Goal: Transaction & Acquisition: Purchase product/service

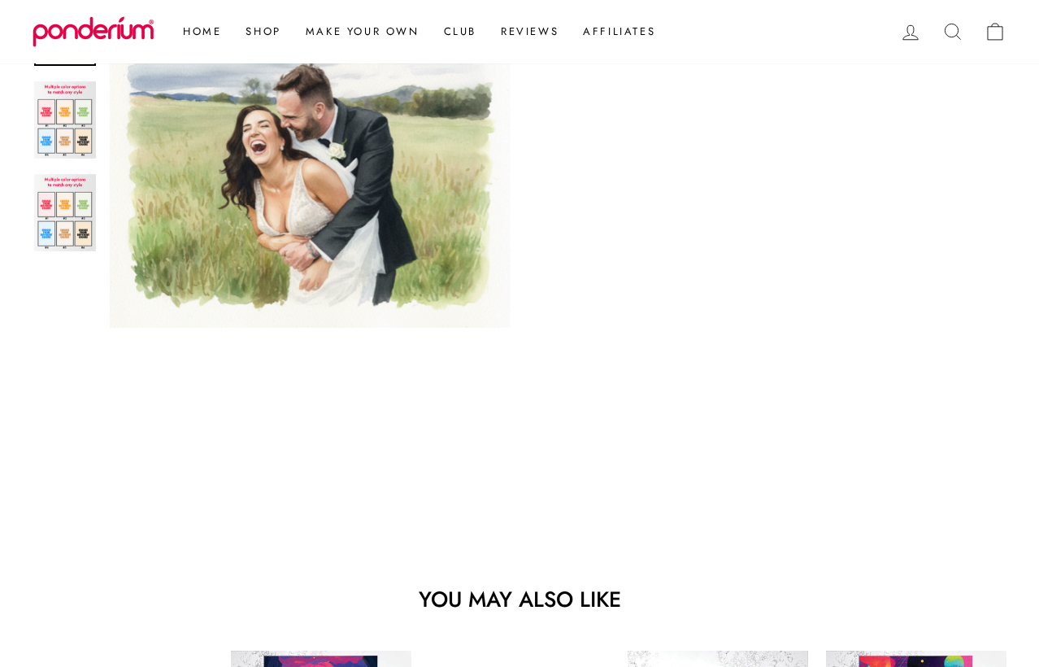
scroll to position [825, 0]
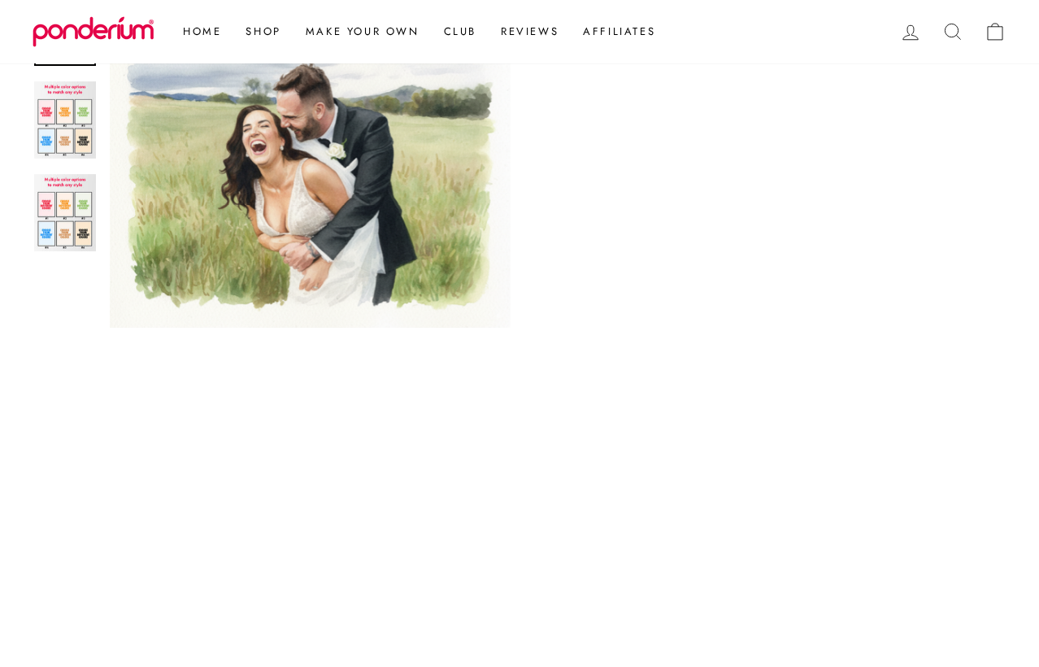
scroll to position [482, 0]
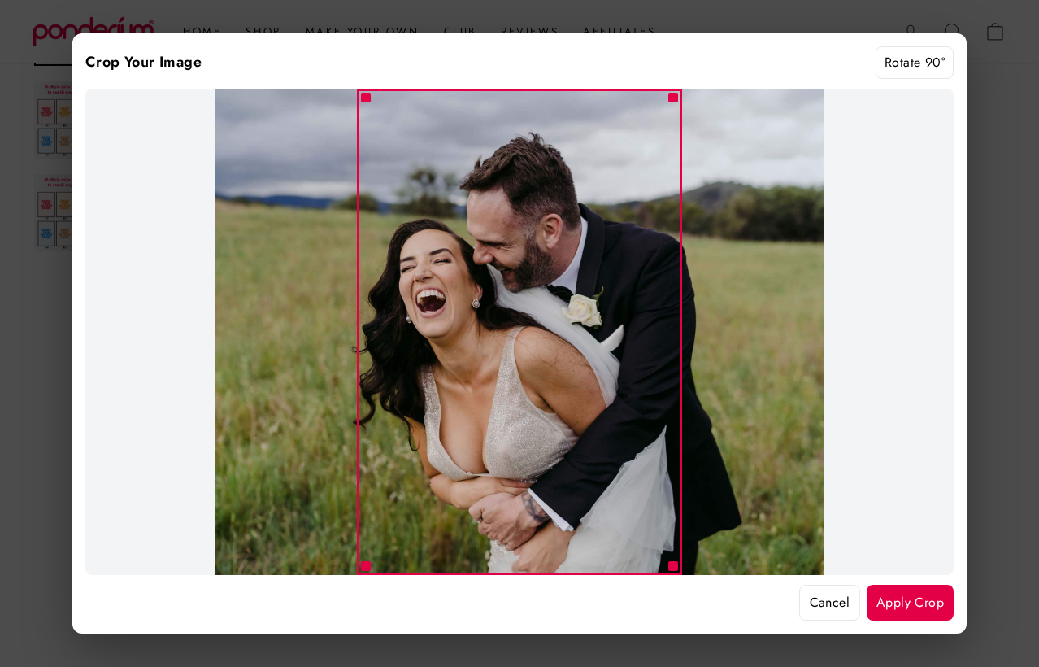
click at [894, 603] on button "Apply Crop" at bounding box center [910, 603] width 87 height 36
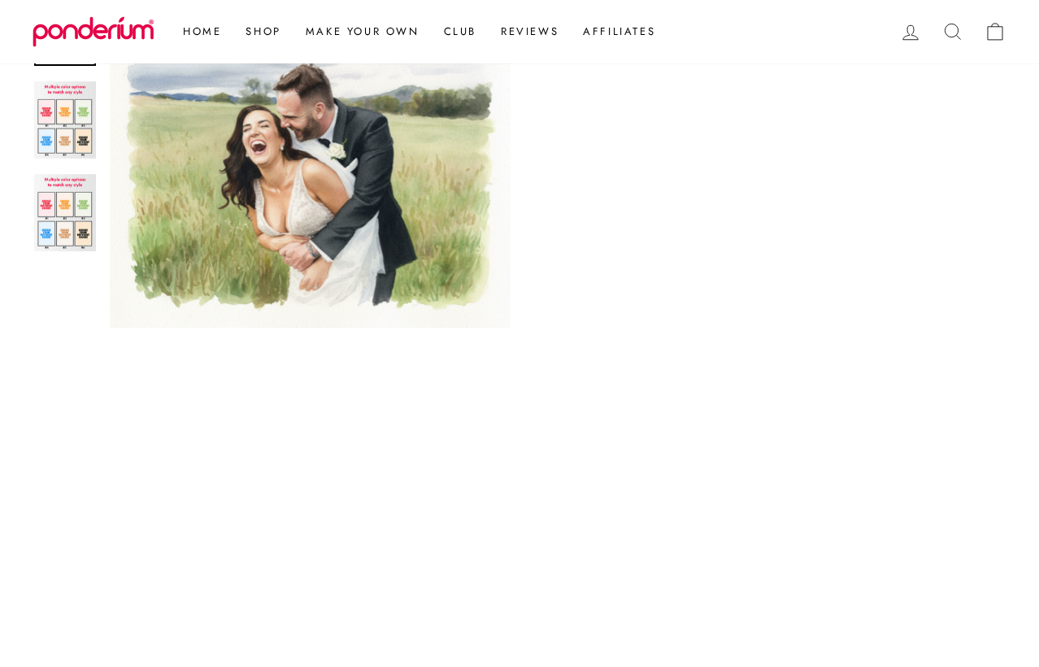
scroll to position [779, 0]
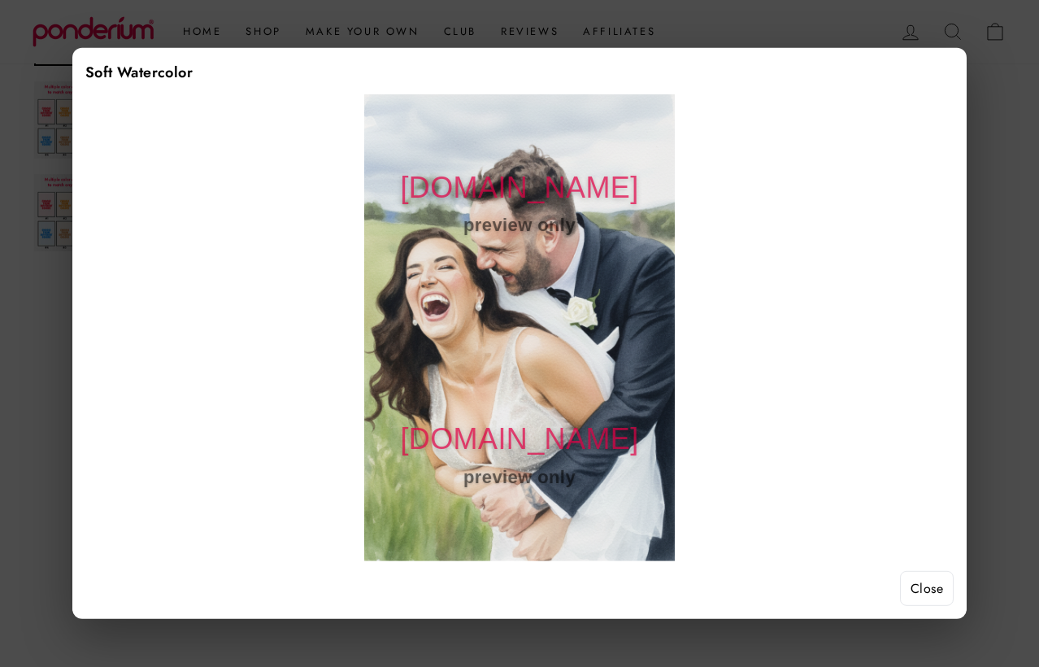
click at [912, 585] on button "Close" at bounding box center [927, 589] width 54 height 36
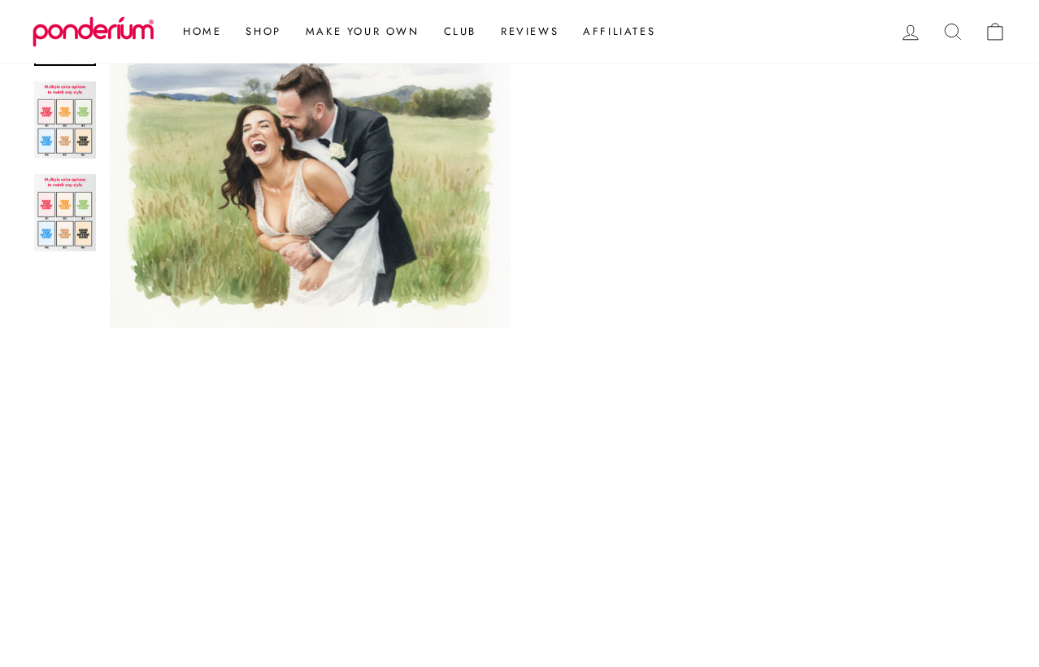
scroll to position [638, 0]
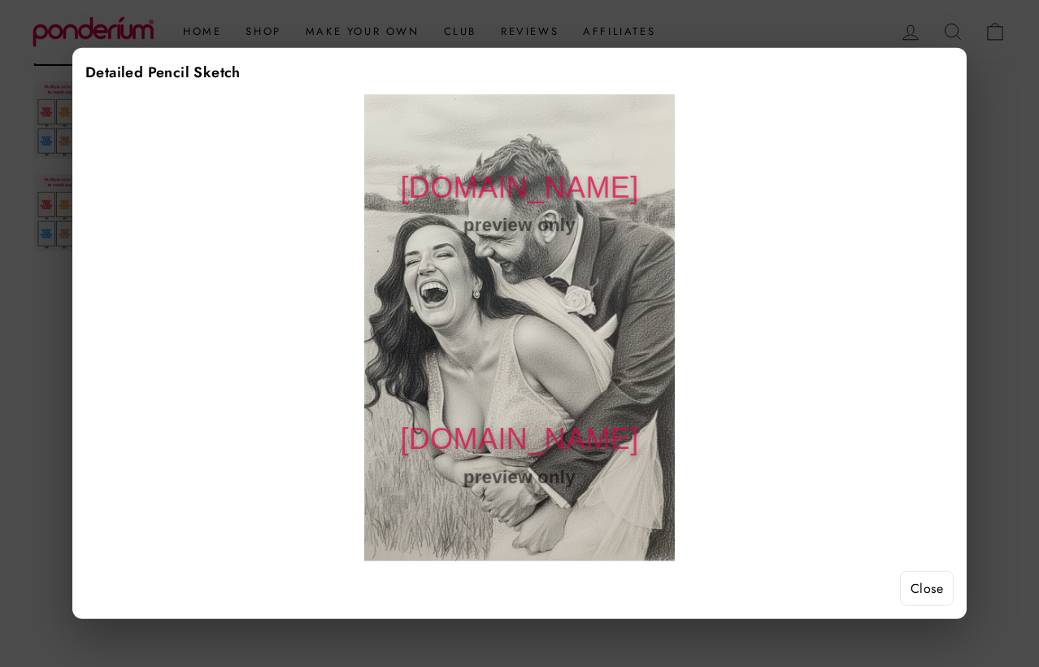
click at [929, 579] on button "Close" at bounding box center [927, 589] width 54 height 36
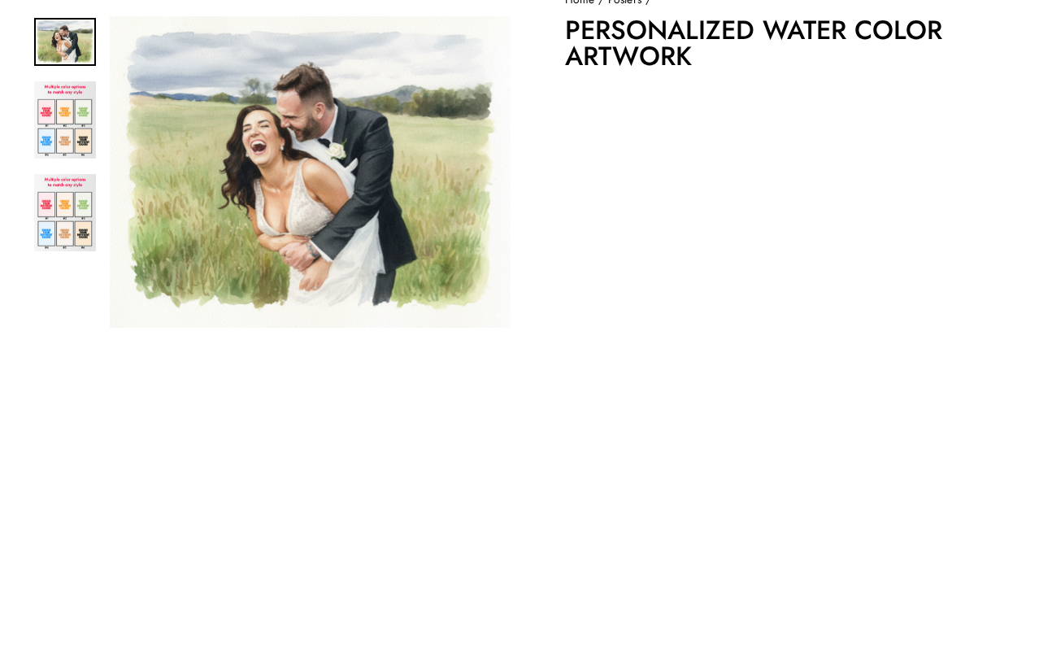
scroll to position [0, 0]
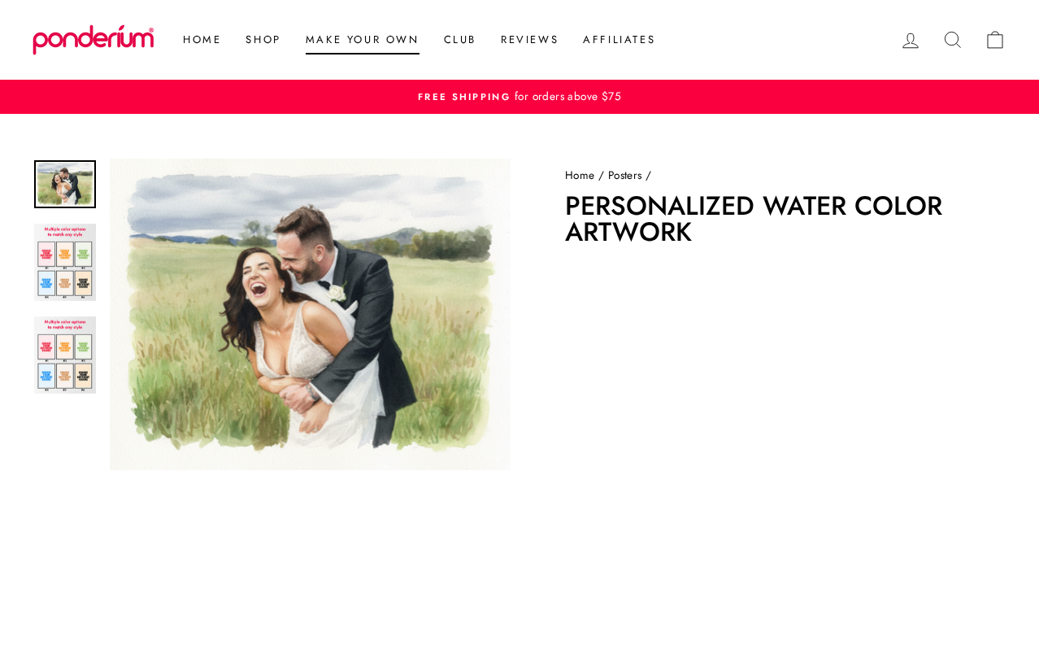
click at [326, 41] on link "Make Your Own" at bounding box center [363, 39] width 138 height 29
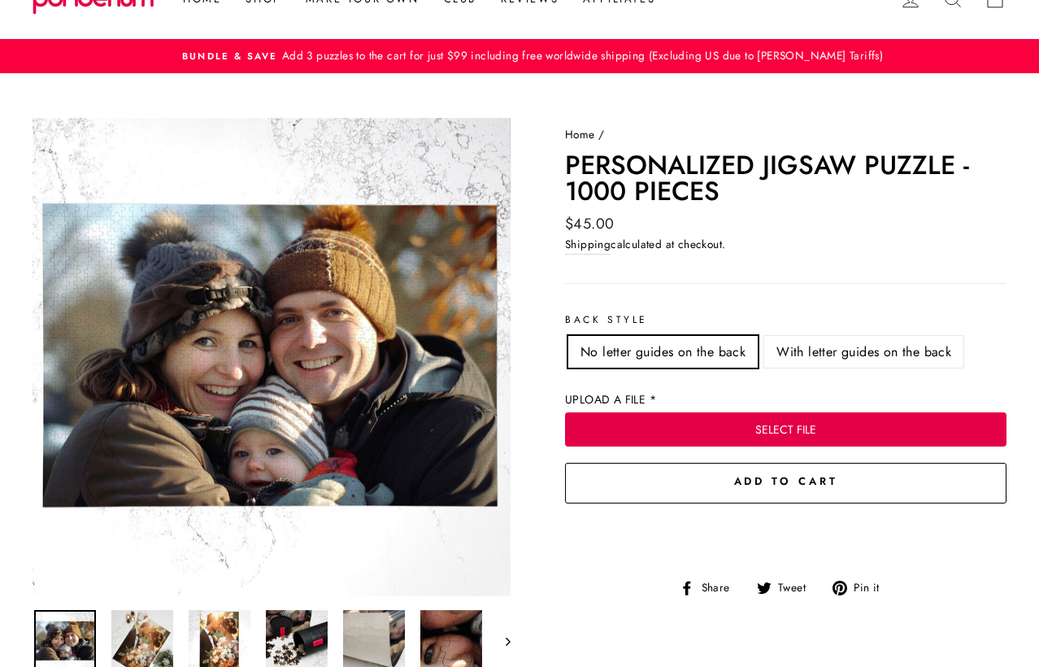
scroll to position [31, 0]
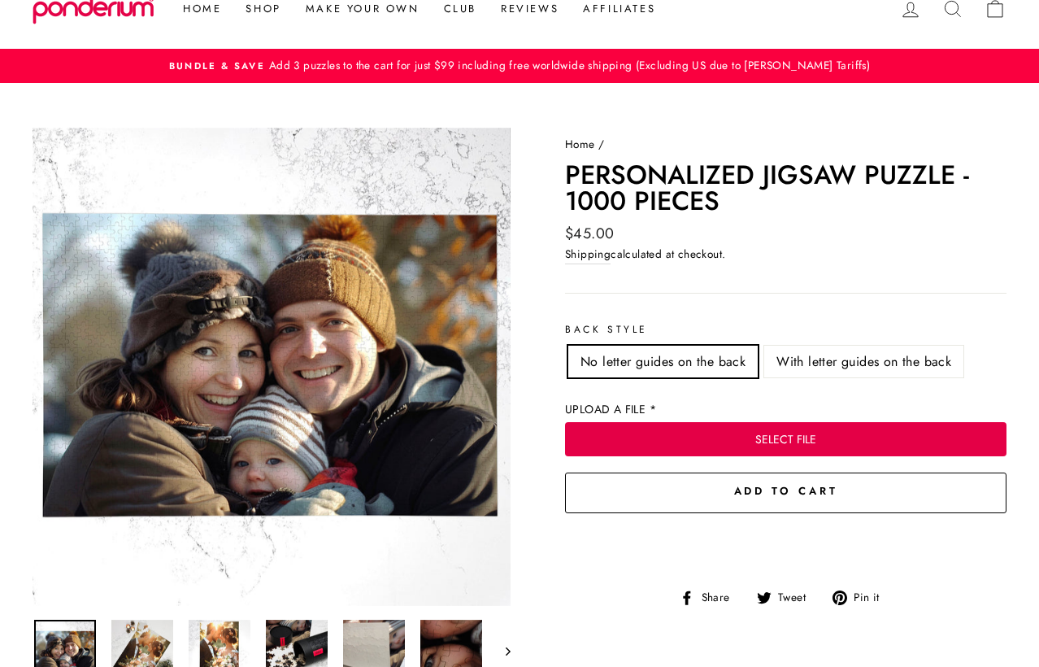
drag, startPoint x: 740, startPoint y: 288, endPoint x: 578, endPoint y: 231, distance: 171.5
click at [578, 231] on div "Home / Personalized Jigsaw Puzzle - 1000 Pieces Regular price $45.00 / Shipping…" at bounding box center [768, 372] width 478 height 472
click at [691, 265] on div "Home / Personalized Jigsaw Puzzle - 1000 Pieces Regular price $45.00 / Shipping…" at bounding box center [768, 372] width 478 height 472
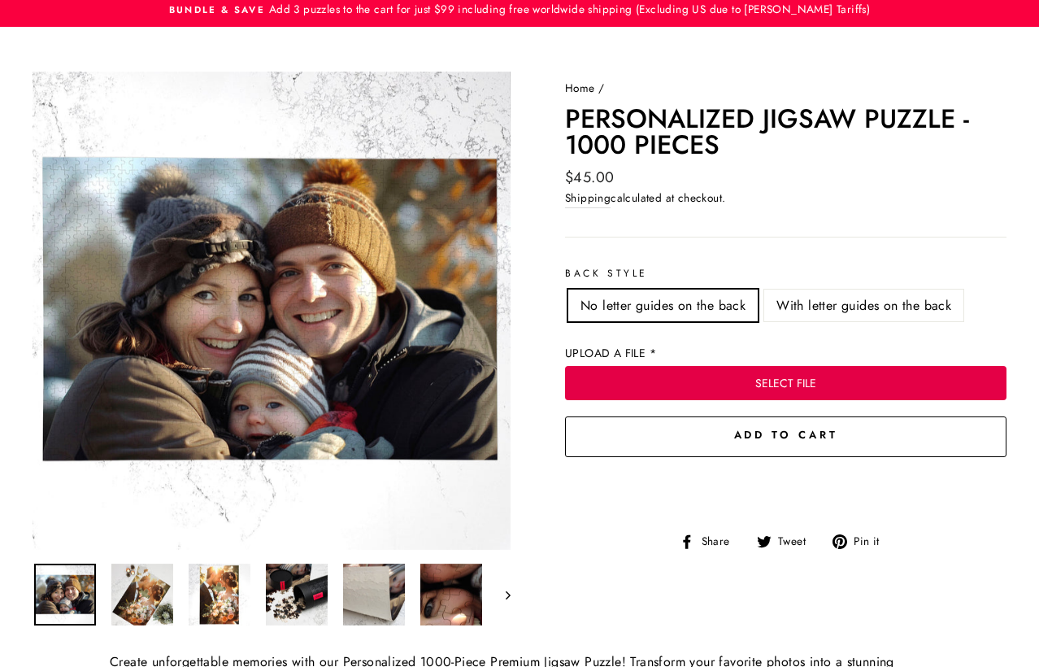
scroll to position [89, 0]
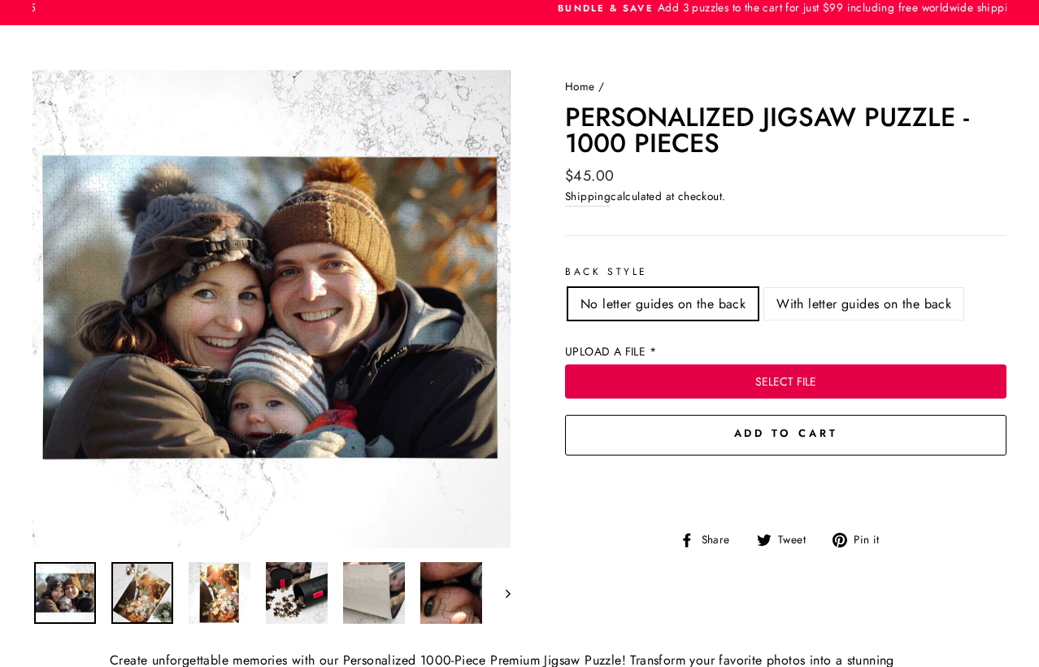
click at [146, 587] on img at bounding box center [142, 593] width 62 height 62
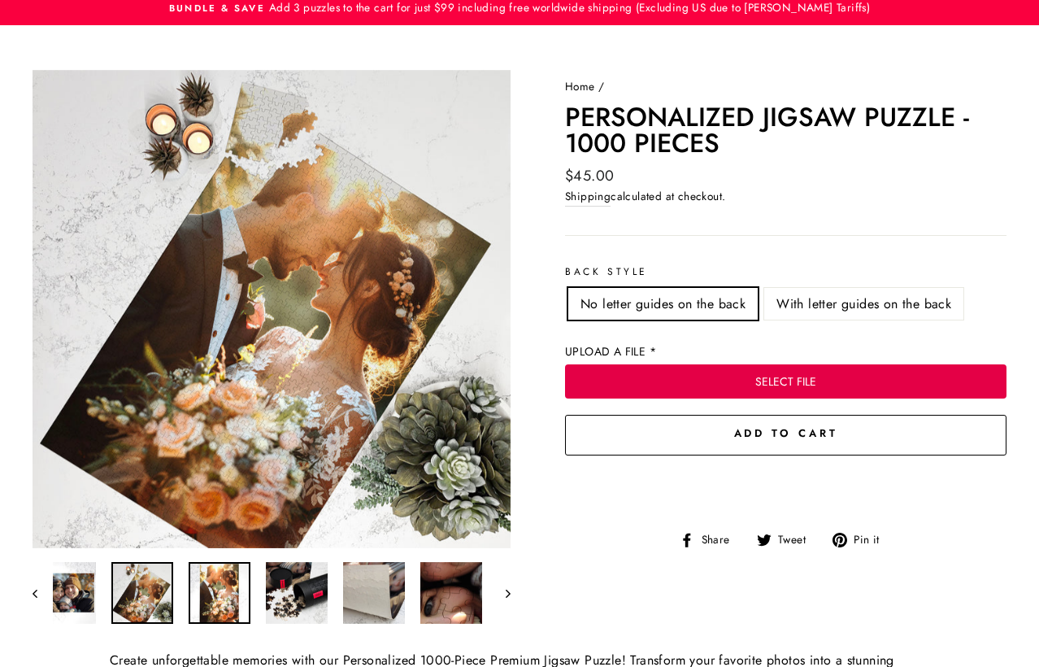
click at [208, 579] on div at bounding box center [219, 592] width 65 height 65
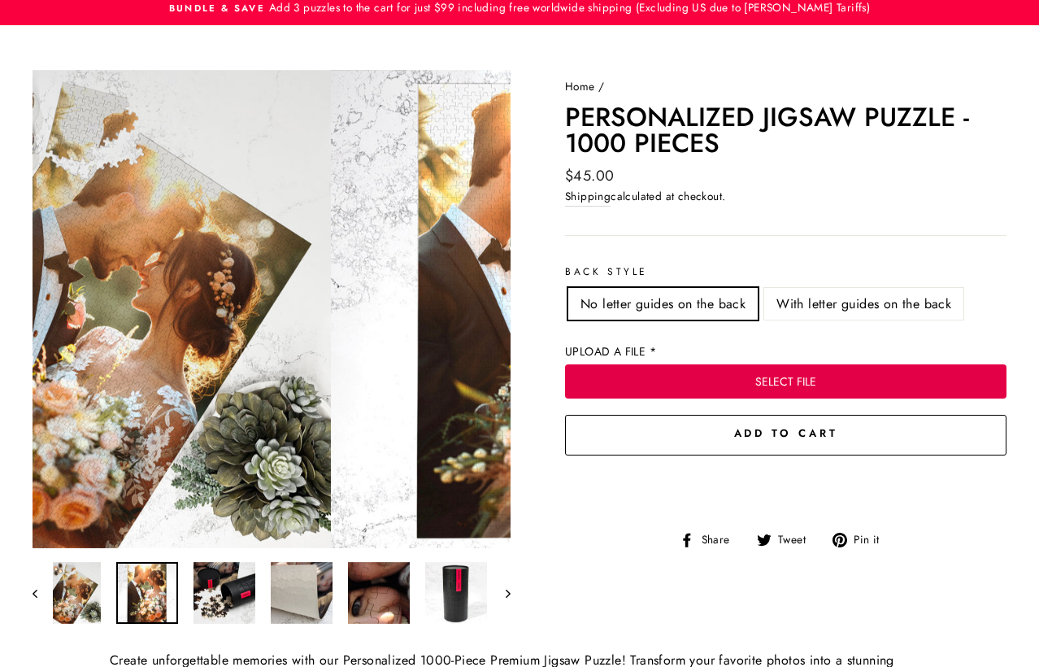
scroll to position [0, 75]
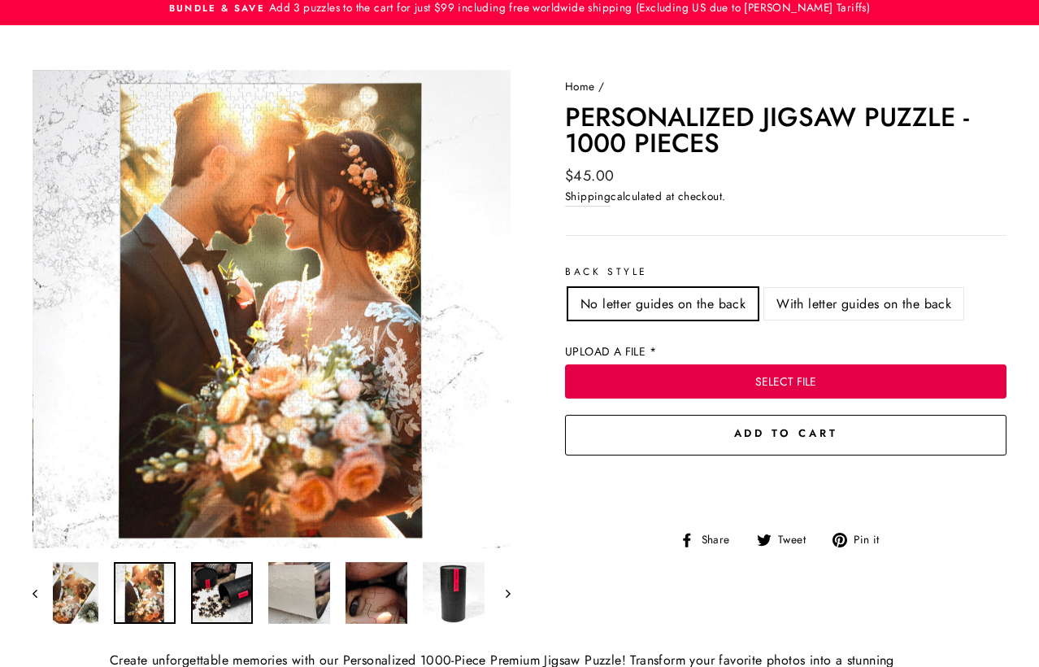
click at [217, 590] on div at bounding box center [272, 592] width 478 height 65
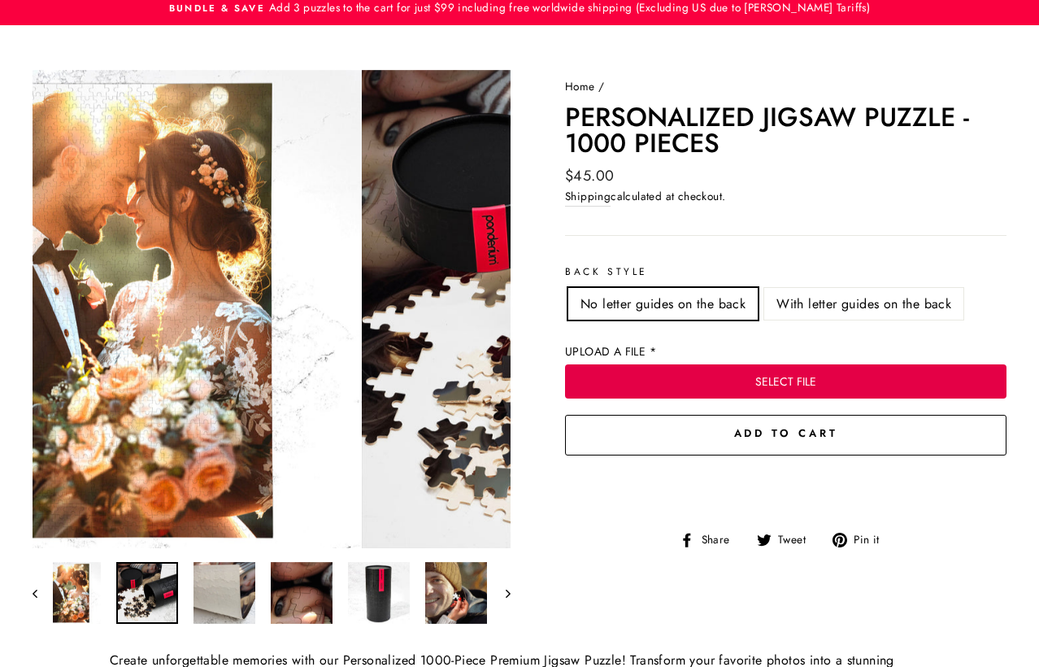
scroll to position [0, 152]
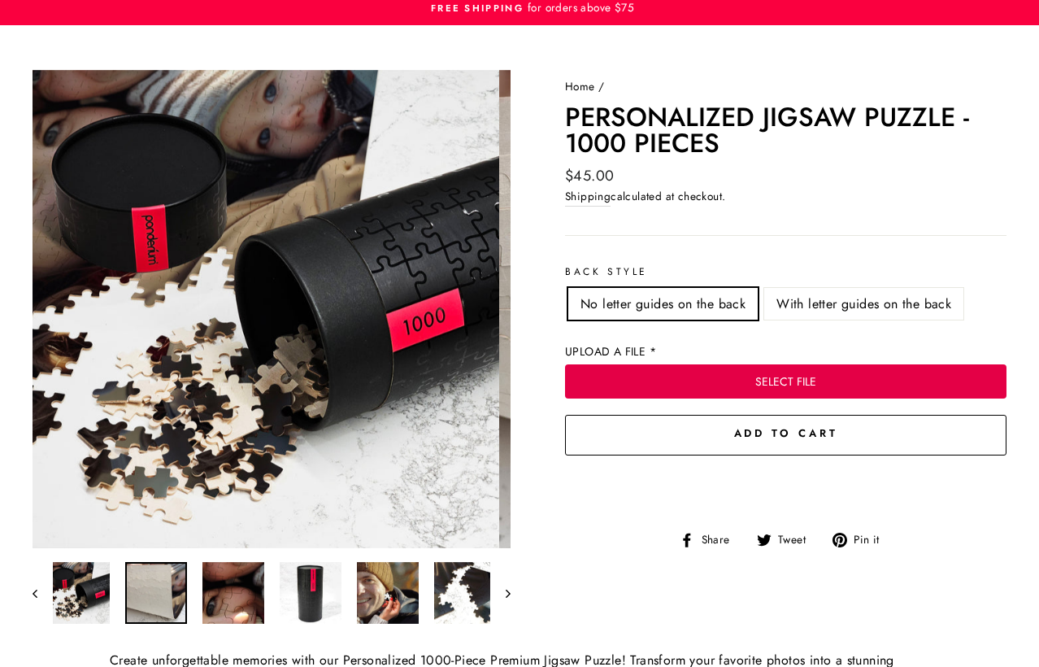
click at [211, 594] on div at bounding box center [272, 592] width 478 height 65
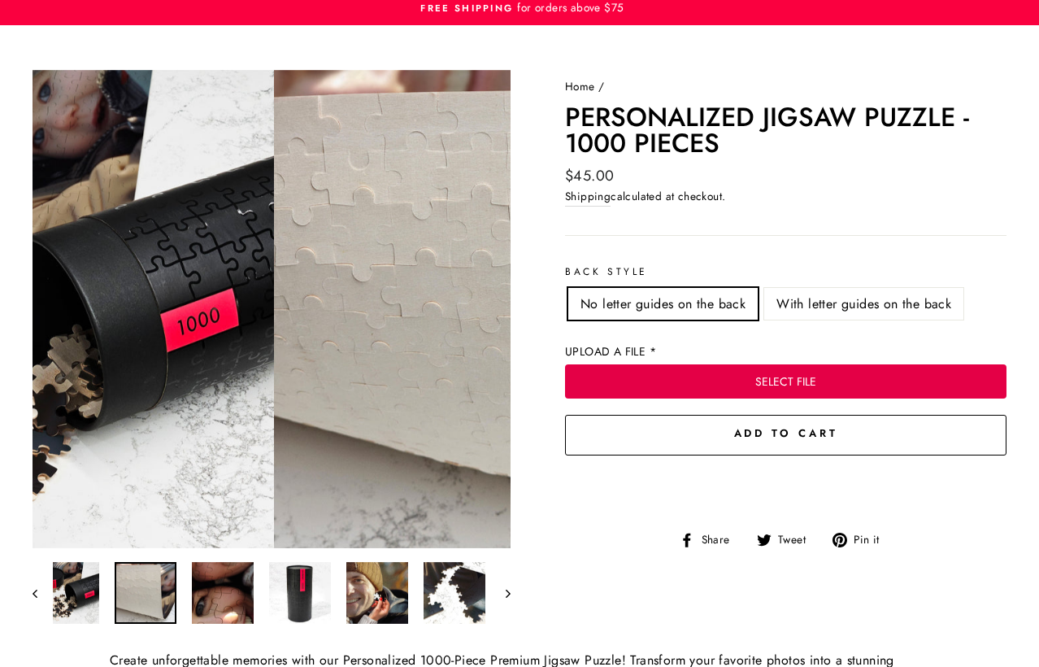
scroll to position [0, 229]
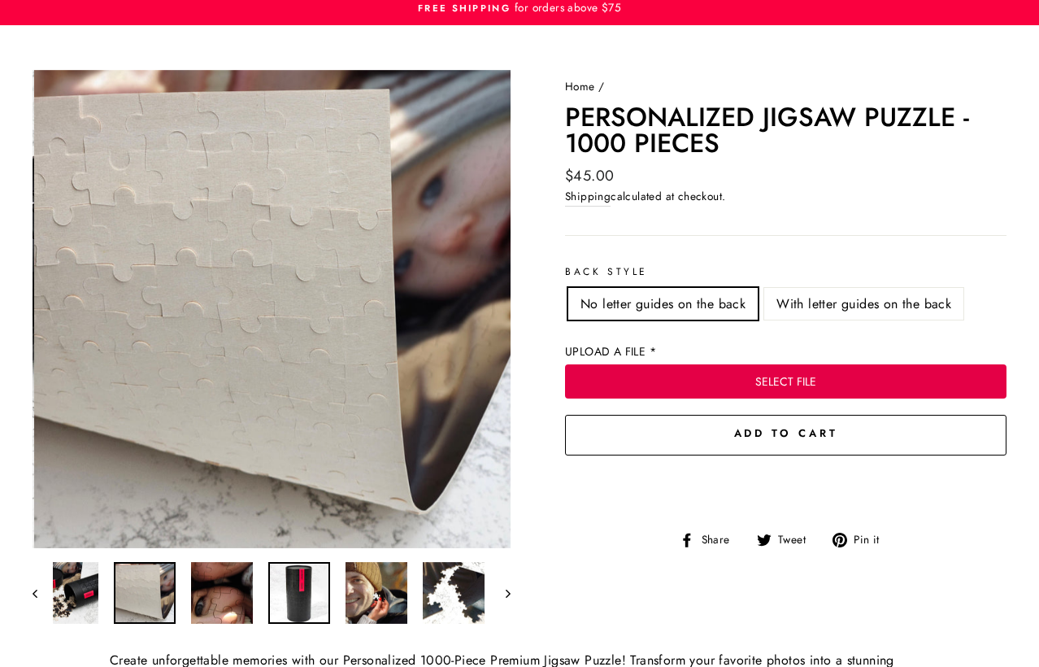
click at [305, 591] on div at bounding box center [272, 592] width 478 height 65
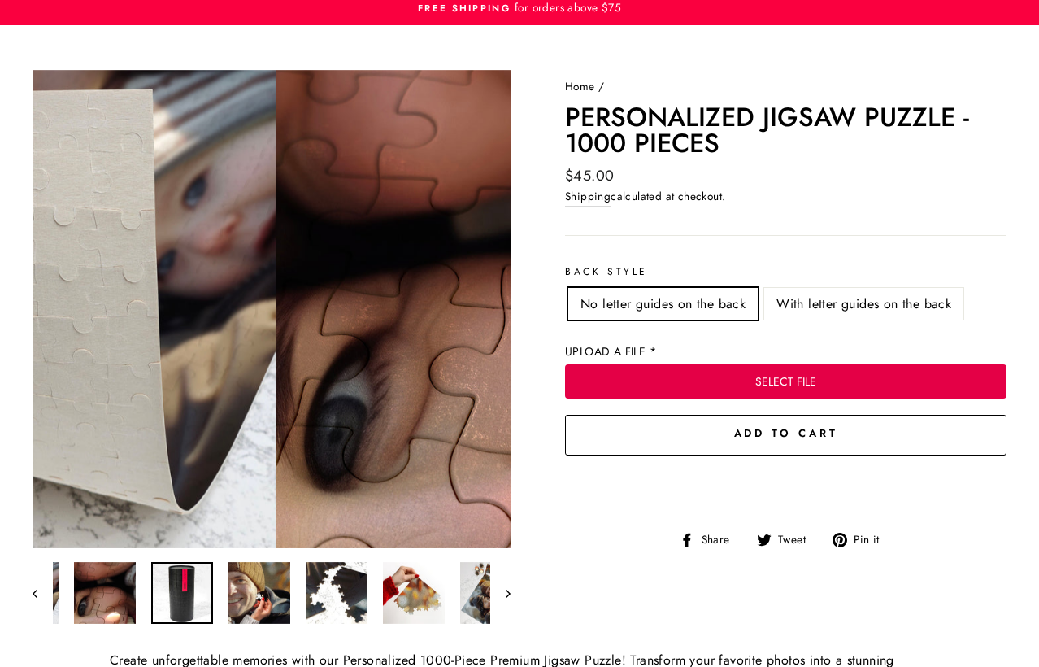
scroll to position [0, 359]
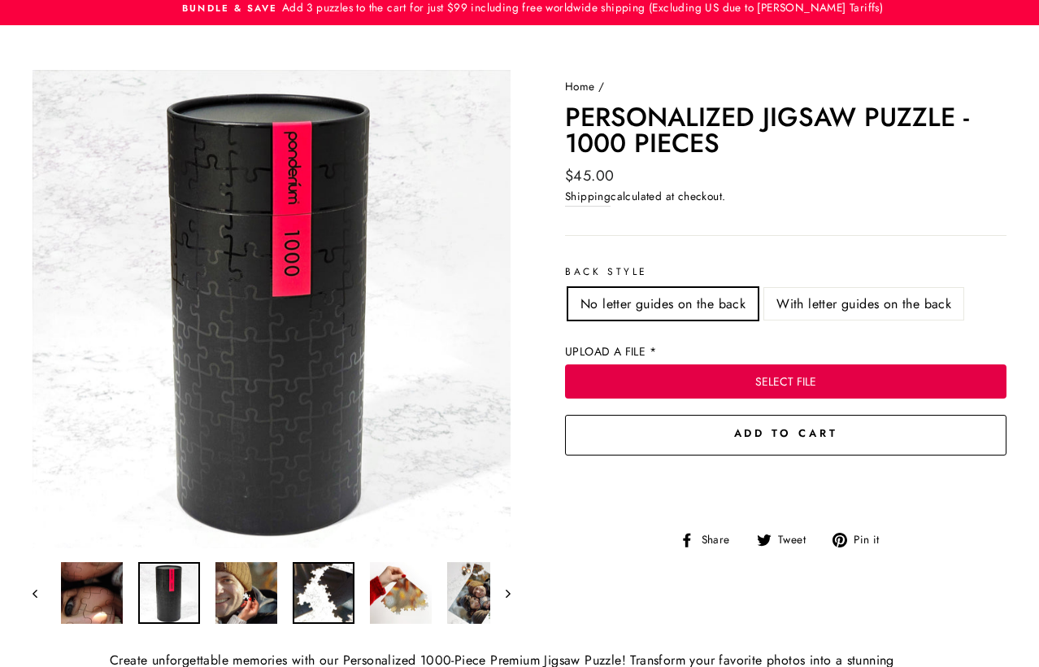
click at [341, 587] on img at bounding box center [324, 593] width 62 height 62
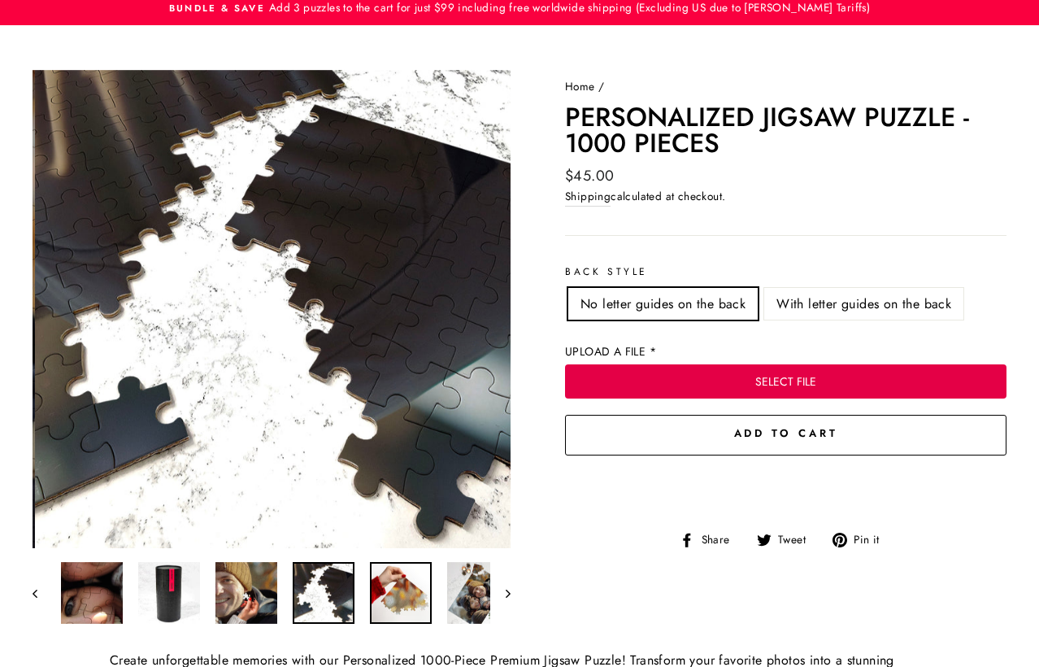
click at [389, 591] on img at bounding box center [401, 593] width 62 height 62
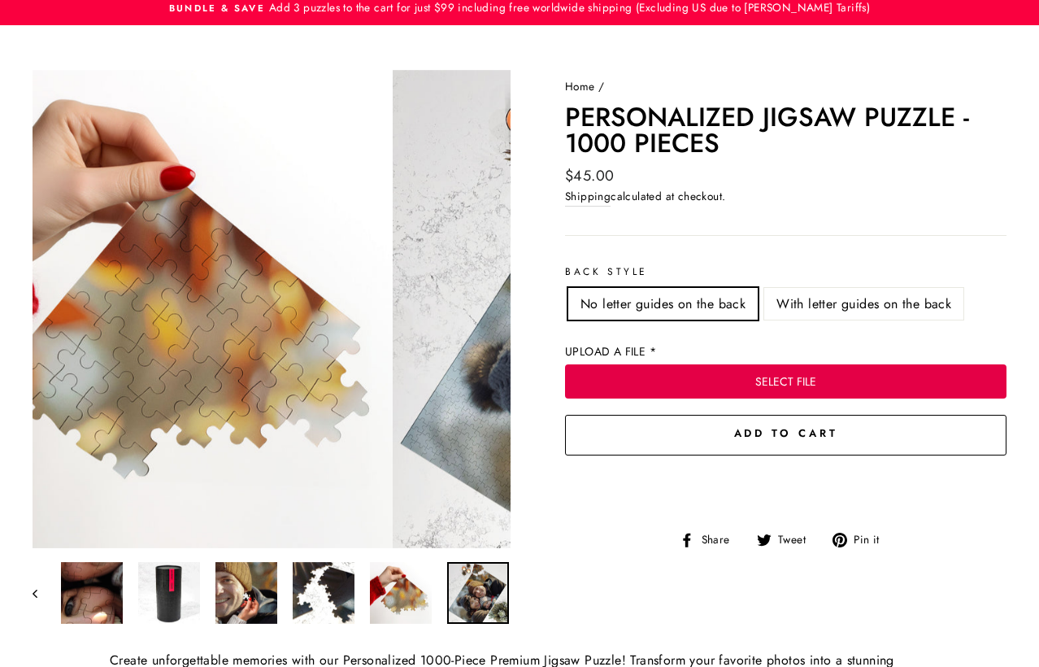
click at [477, 597] on img at bounding box center [478, 593] width 62 height 62
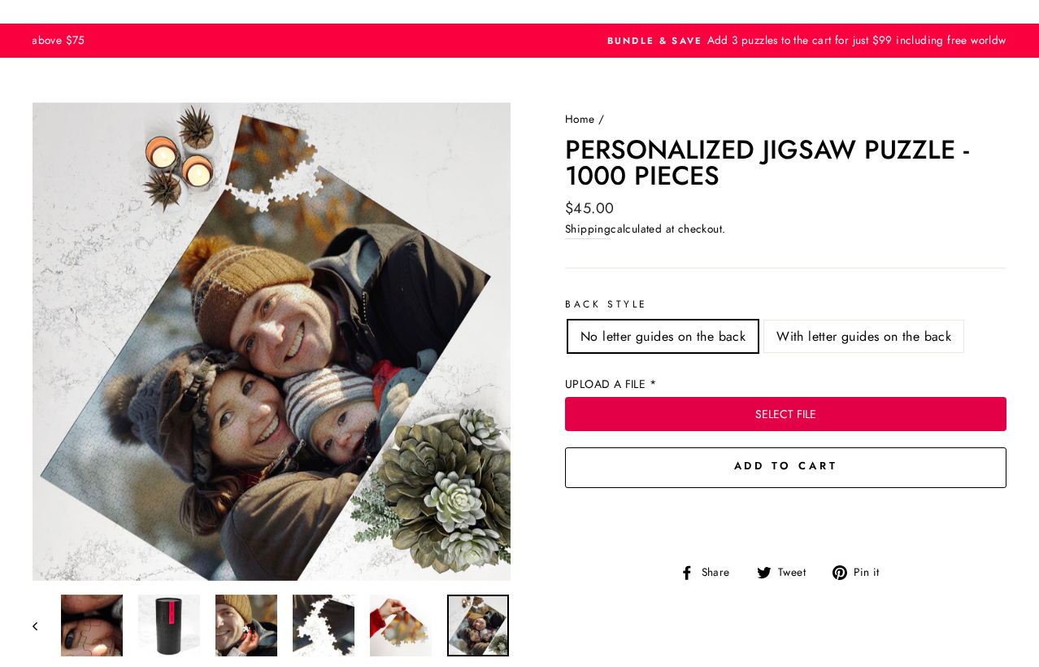
scroll to position [0, 0]
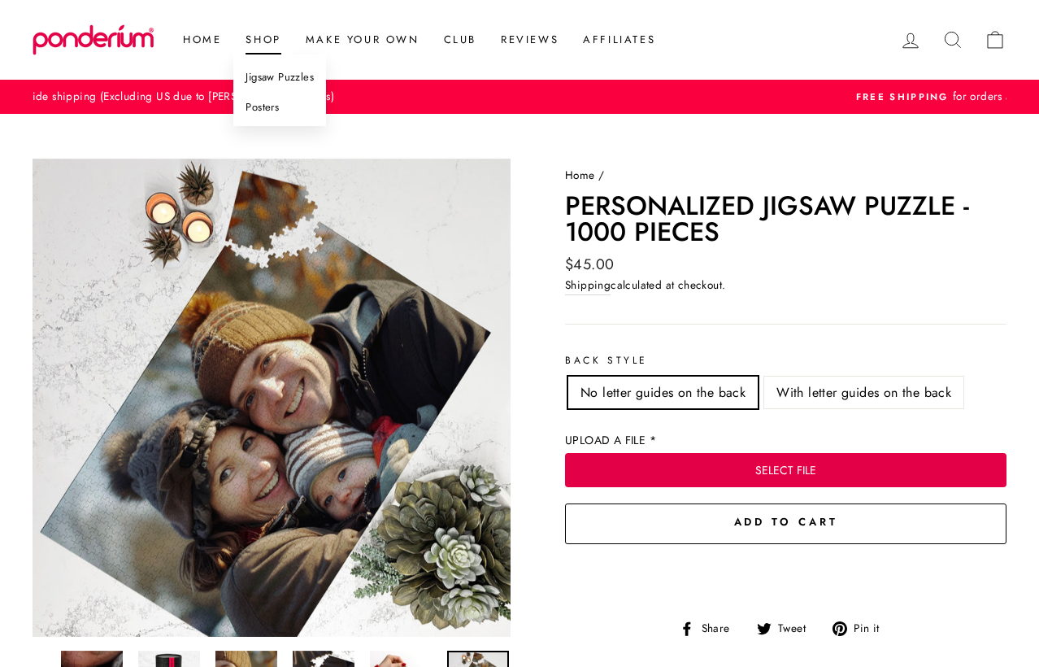
click at [255, 42] on link "Shop" at bounding box center [262, 39] width 59 height 29
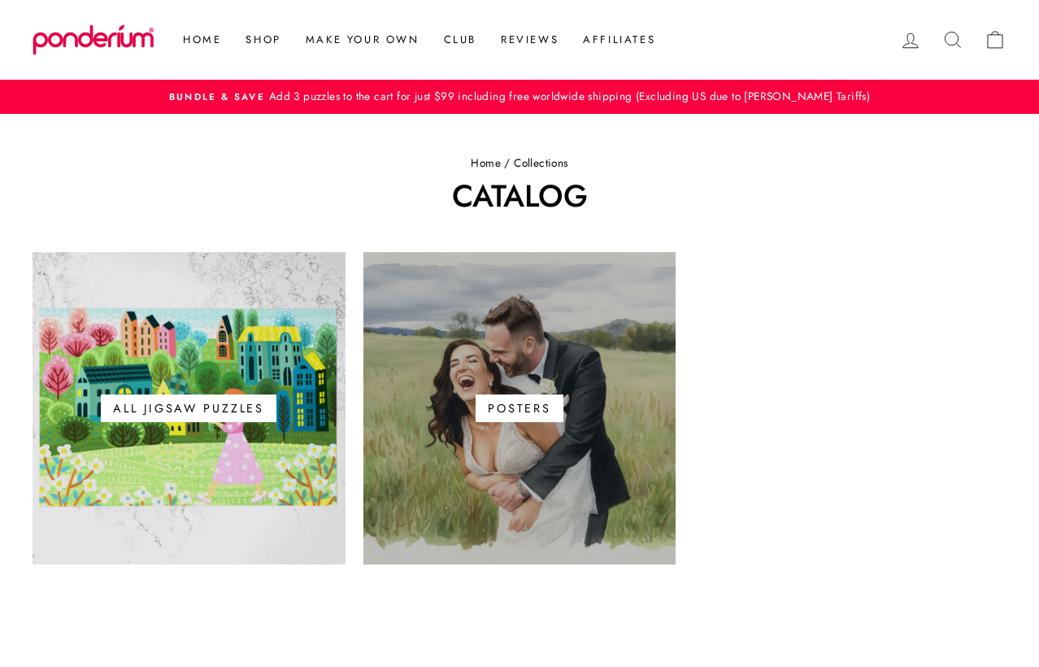
click at [481, 400] on span "Posters" at bounding box center [520, 408] width 88 height 28
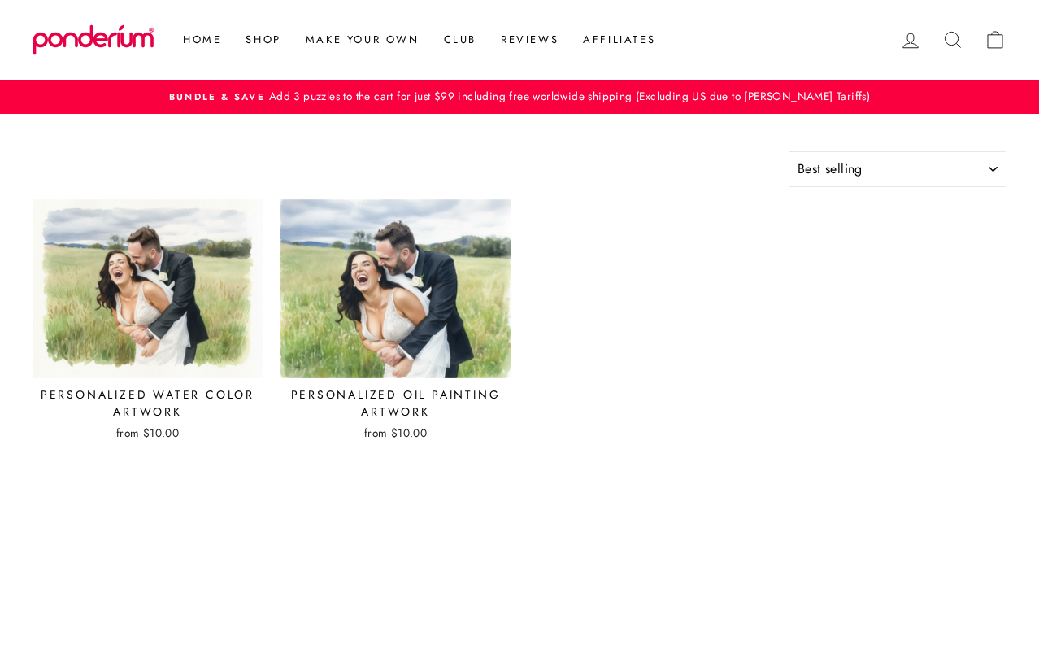
select select "best-selling"
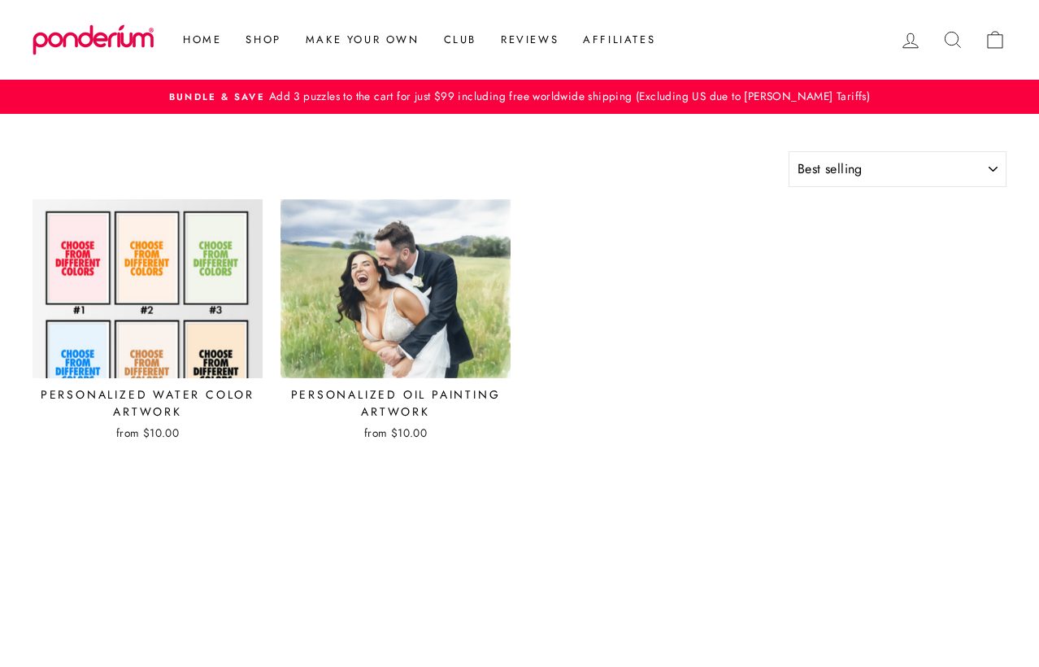
click at [180, 295] on img at bounding box center [148, 288] width 232 height 181
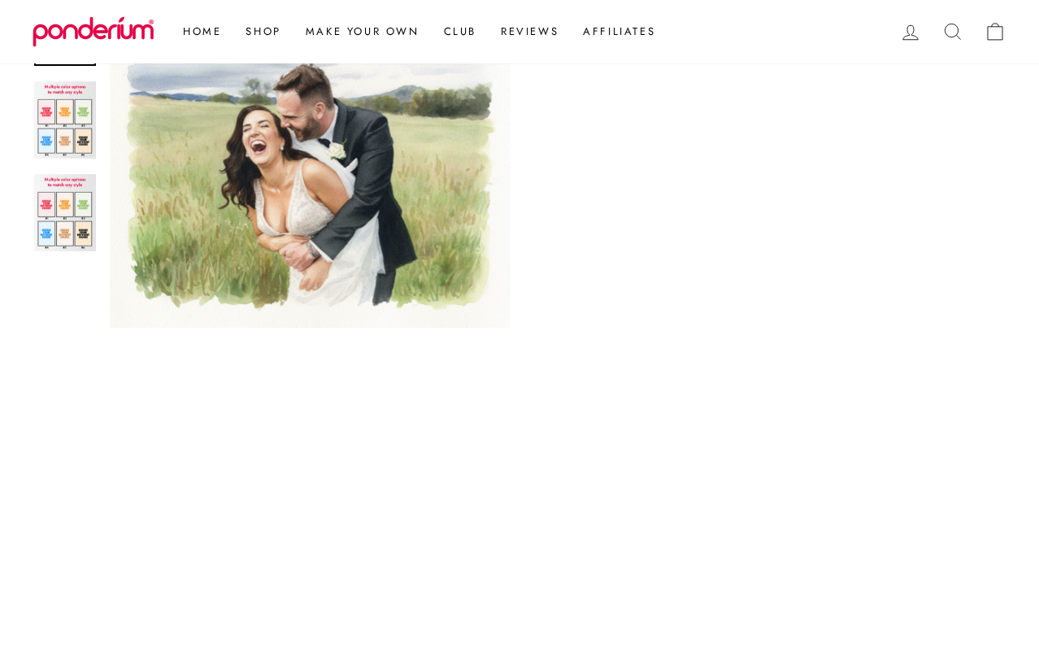
scroll to position [479, 0]
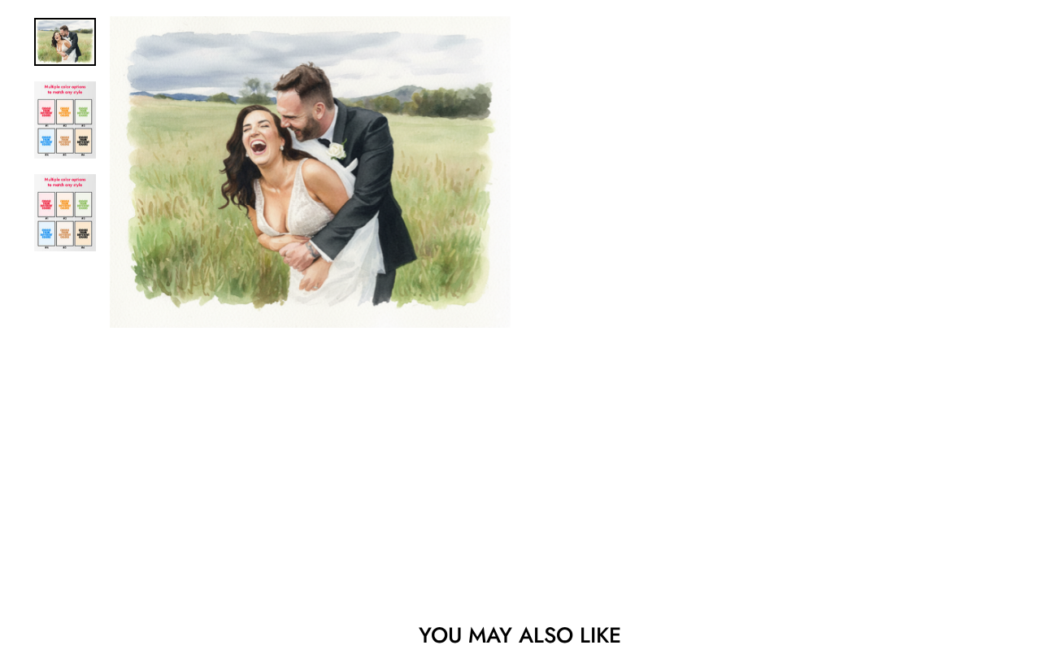
scroll to position [479, 0]
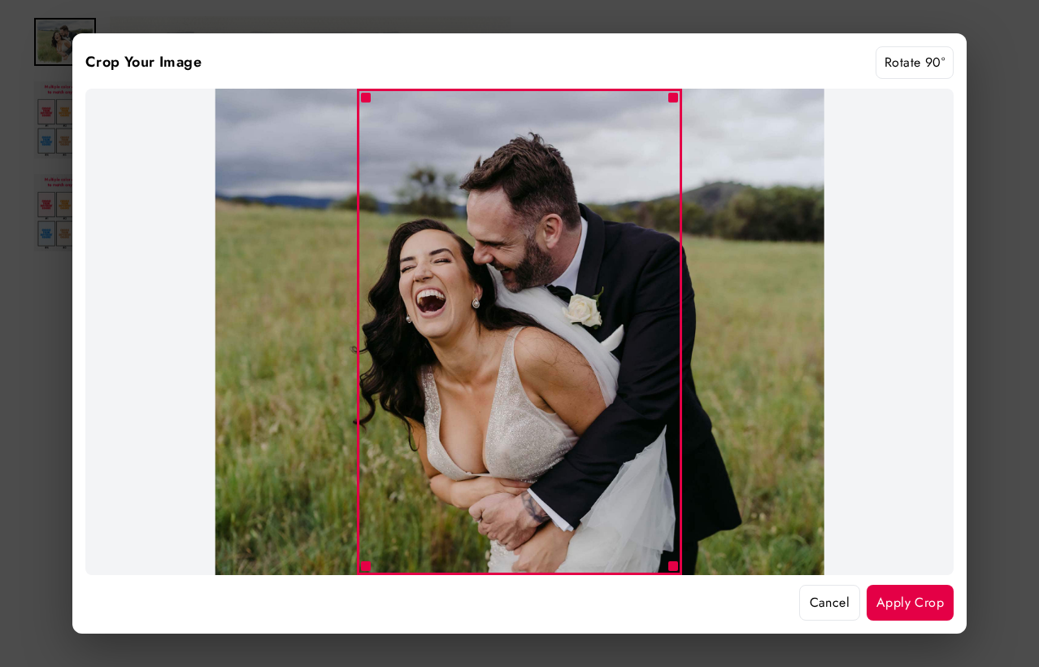
click at [888, 598] on button "Apply Crop" at bounding box center [910, 603] width 87 height 36
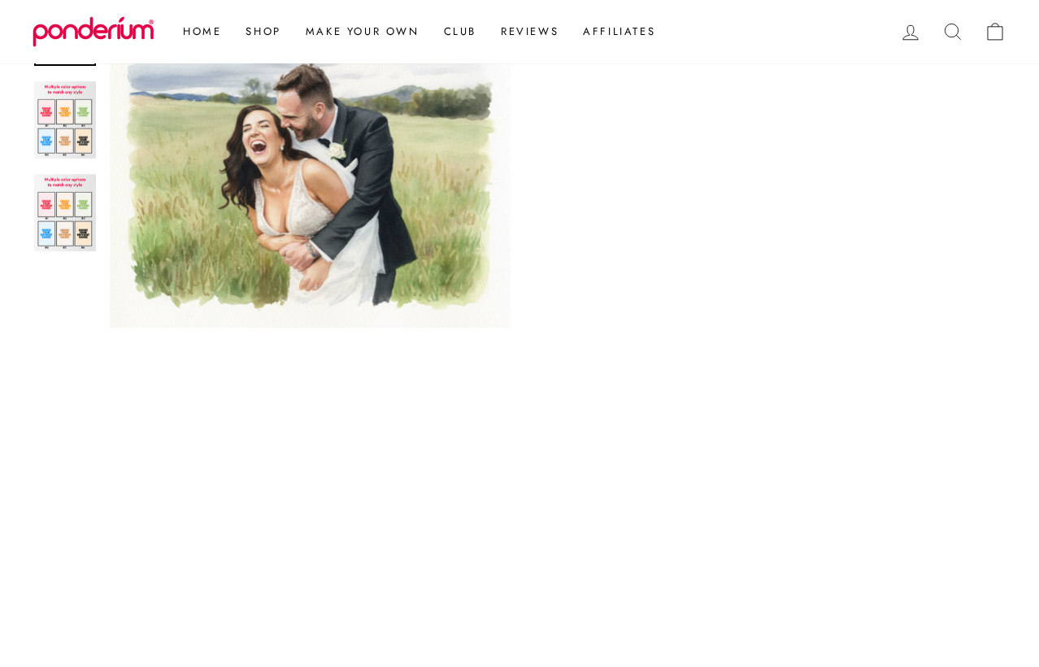
scroll to position [779, 0]
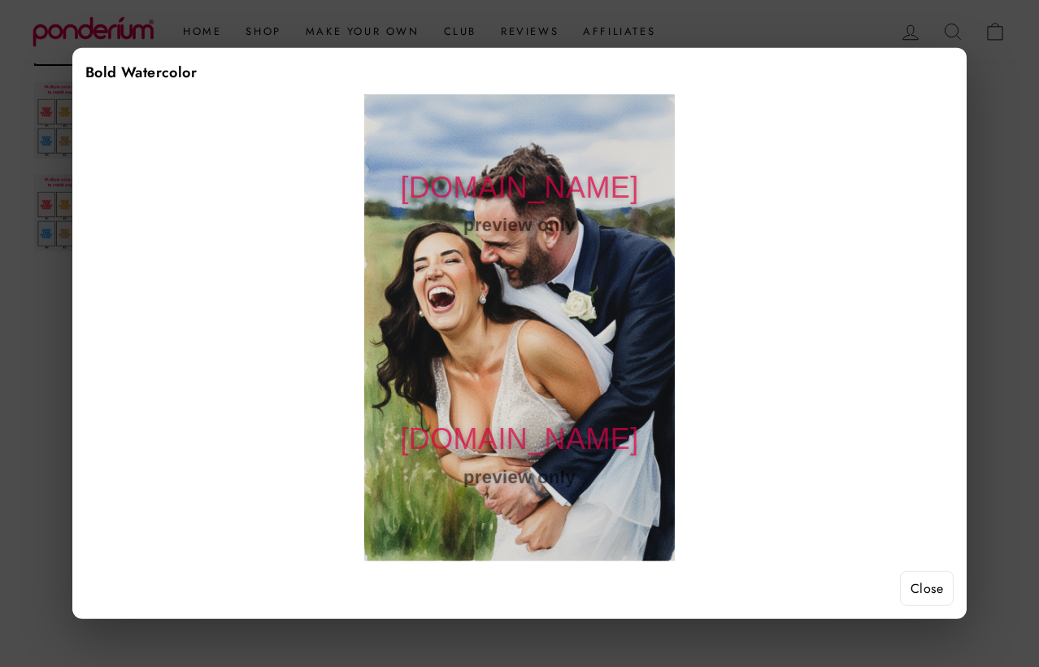
click at [925, 585] on button "Close" at bounding box center [927, 589] width 54 height 36
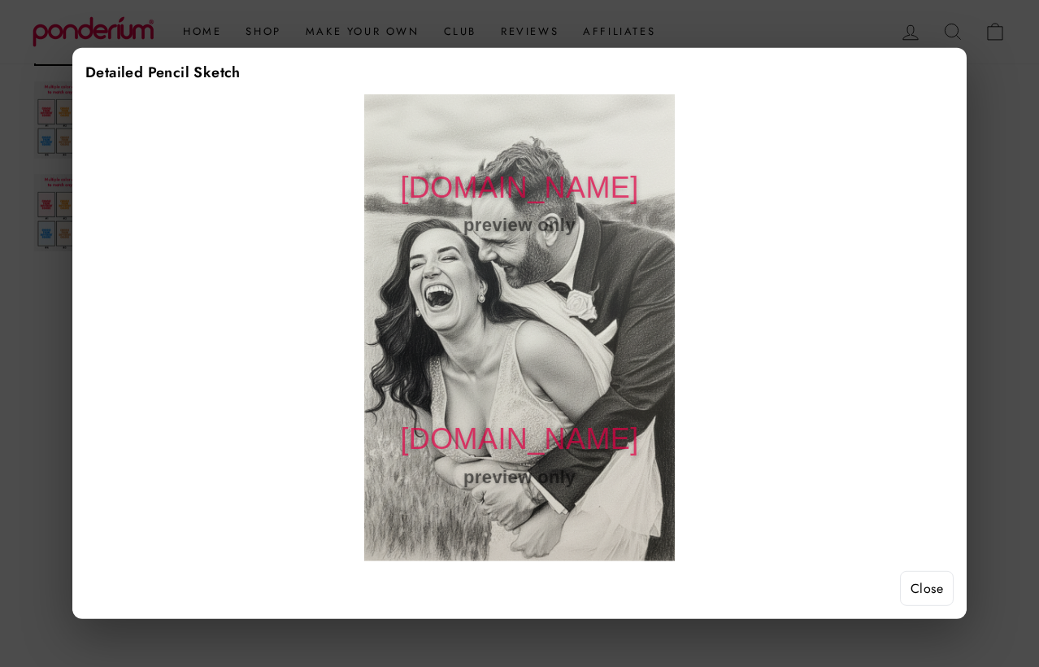
click at [918, 586] on button "Close" at bounding box center [927, 589] width 54 height 36
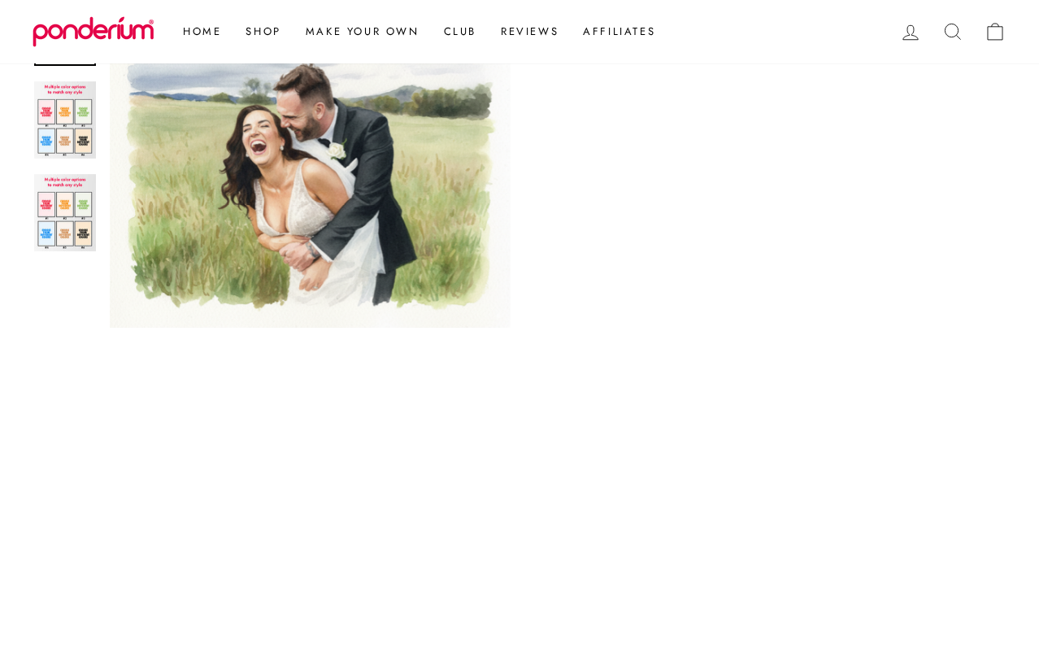
scroll to position [716, 0]
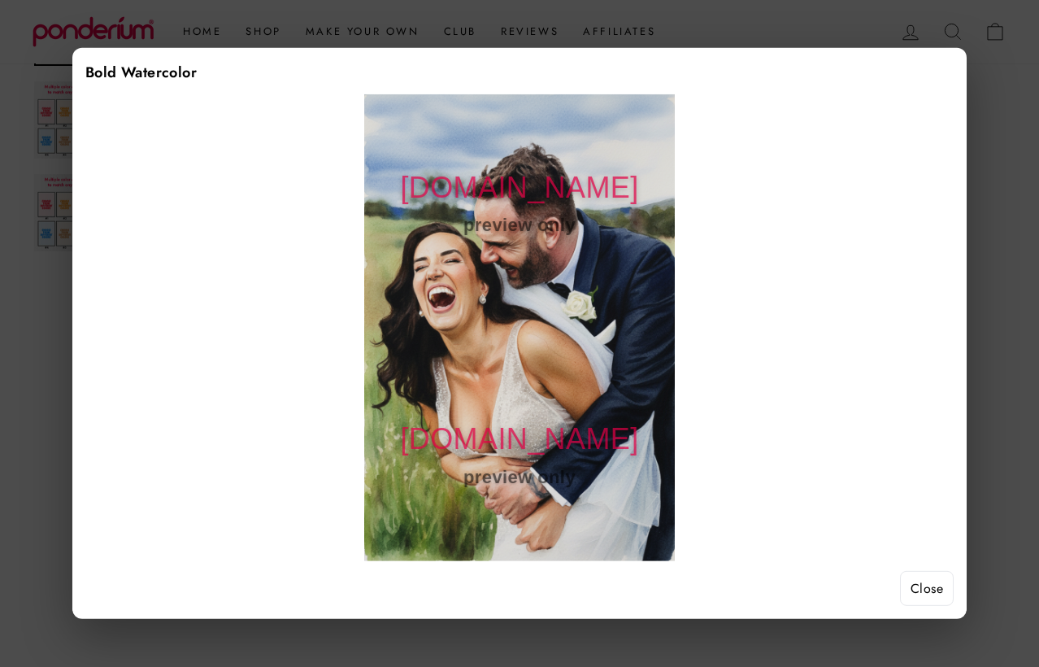
click at [922, 588] on button "Close" at bounding box center [927, 589] width 54 height 36
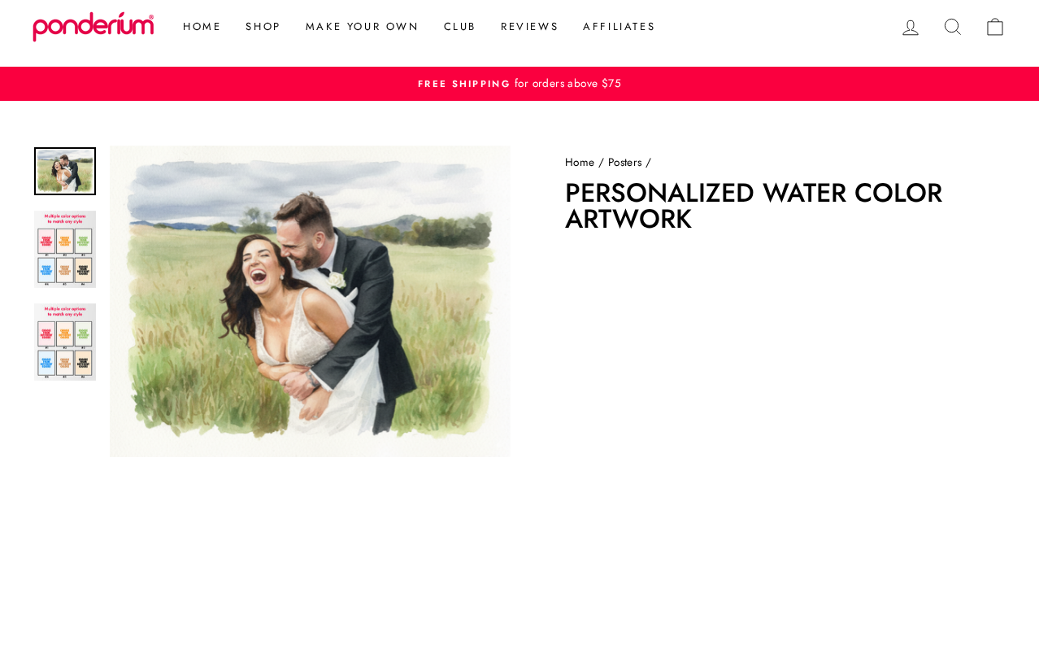
scroll to position [0, 0]
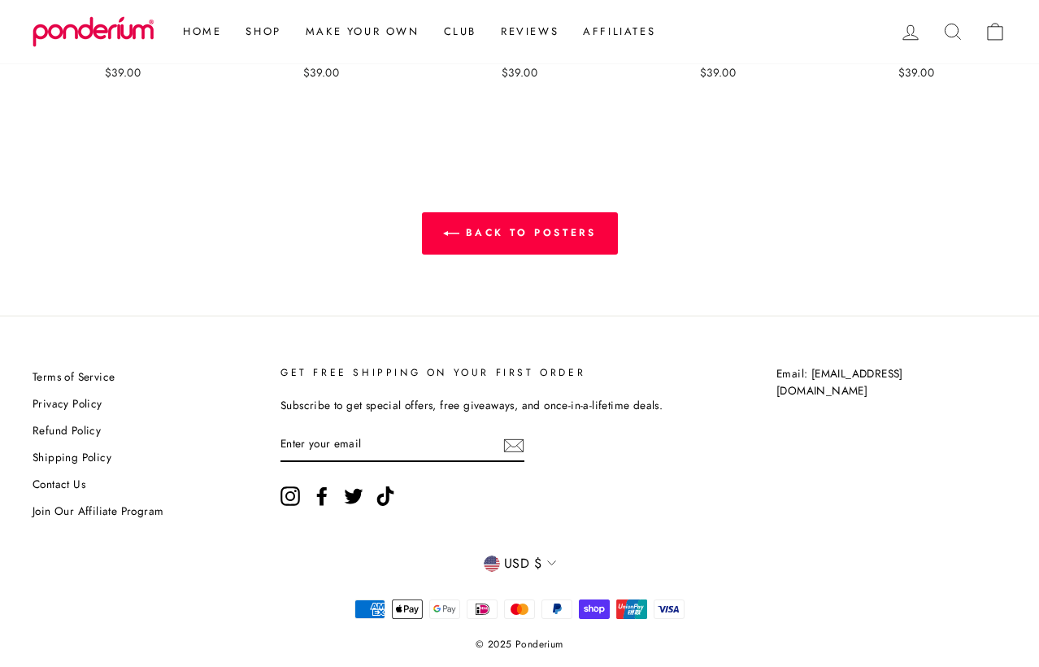
scroll to position [1675, 0]
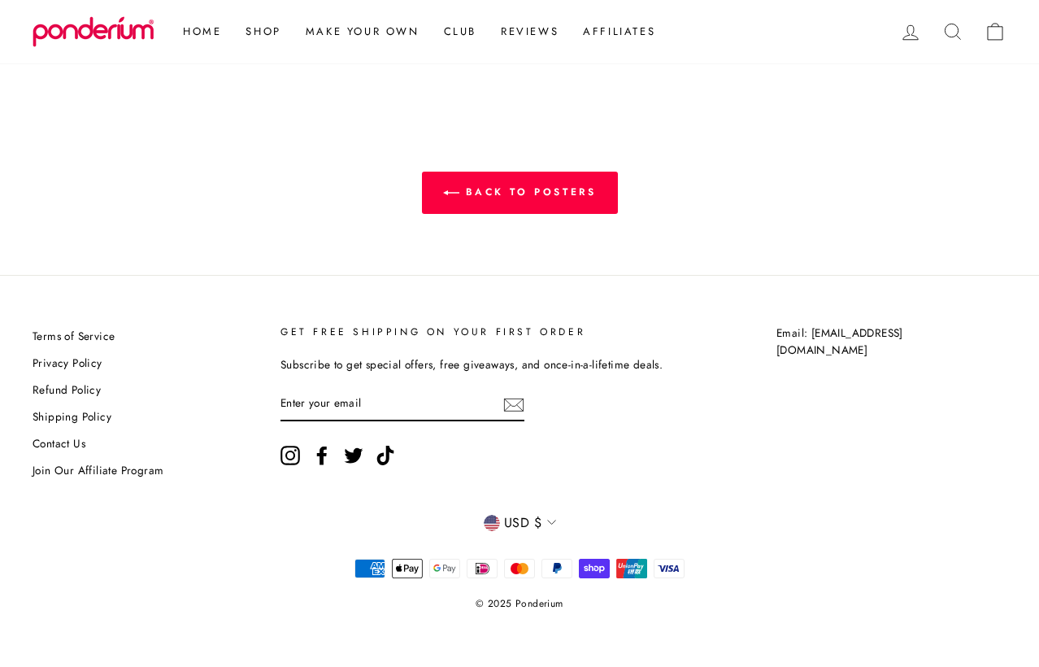
click at [519, 525] on span "USD $" at bounding box center [522, 522] width 37 height 21
click at [523, 481] on span "USD $" at bounding box center [529, 485] width 37 height 22
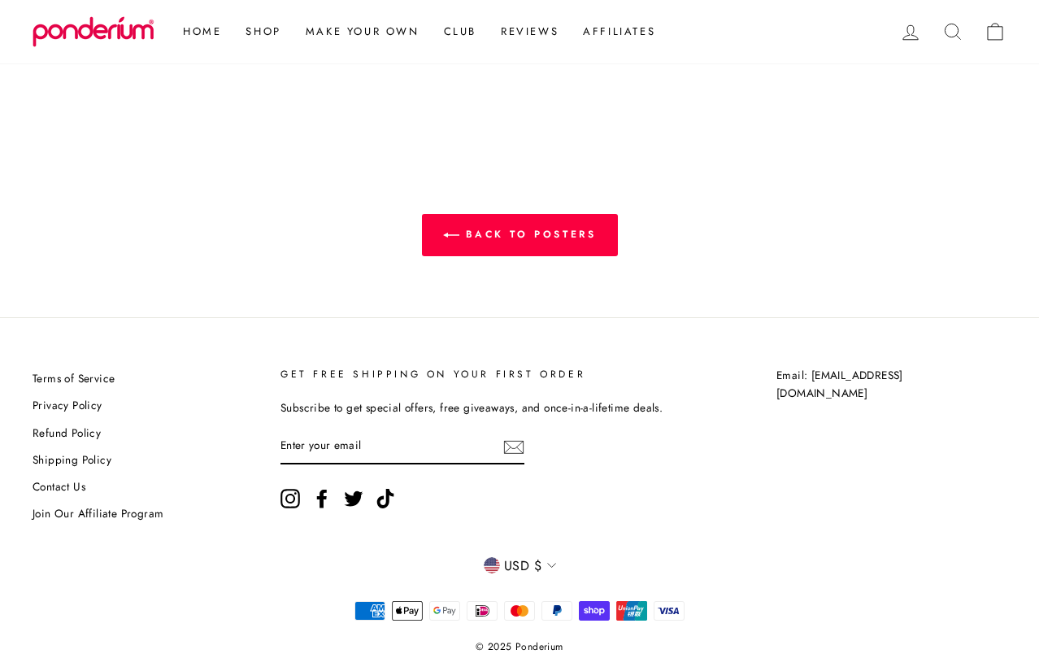
scroll to position [1675, 0]
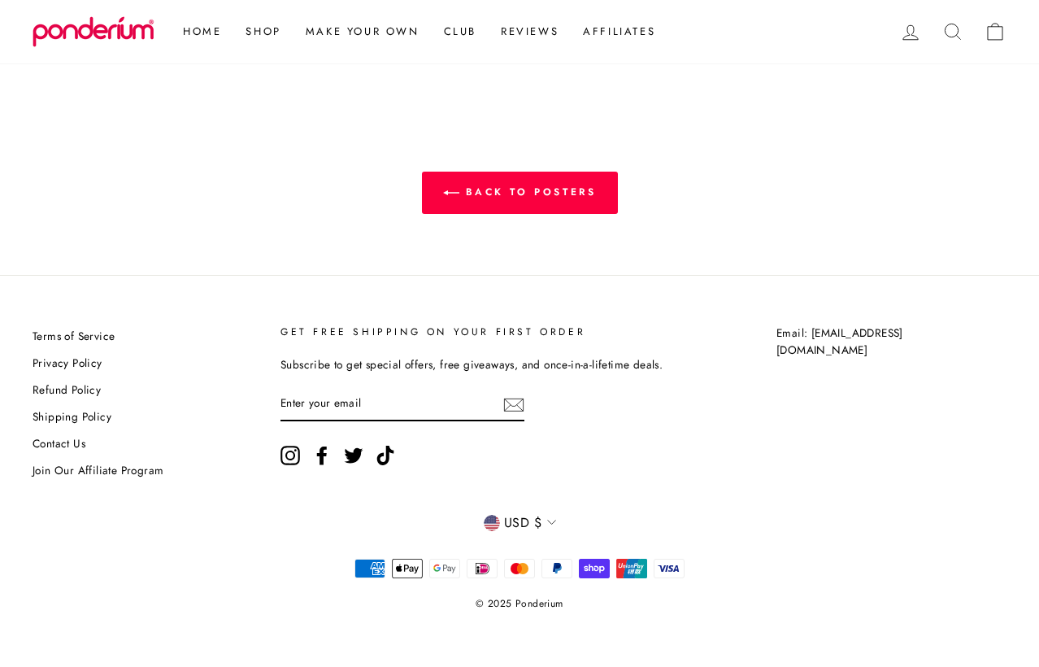
click at [504, 530] on span "USD $" at bounding box center [522, 522] width 37 height 21
click at [525, 442] on span "PHP ₱" at bounding box center [529, 452] width 37 height 22
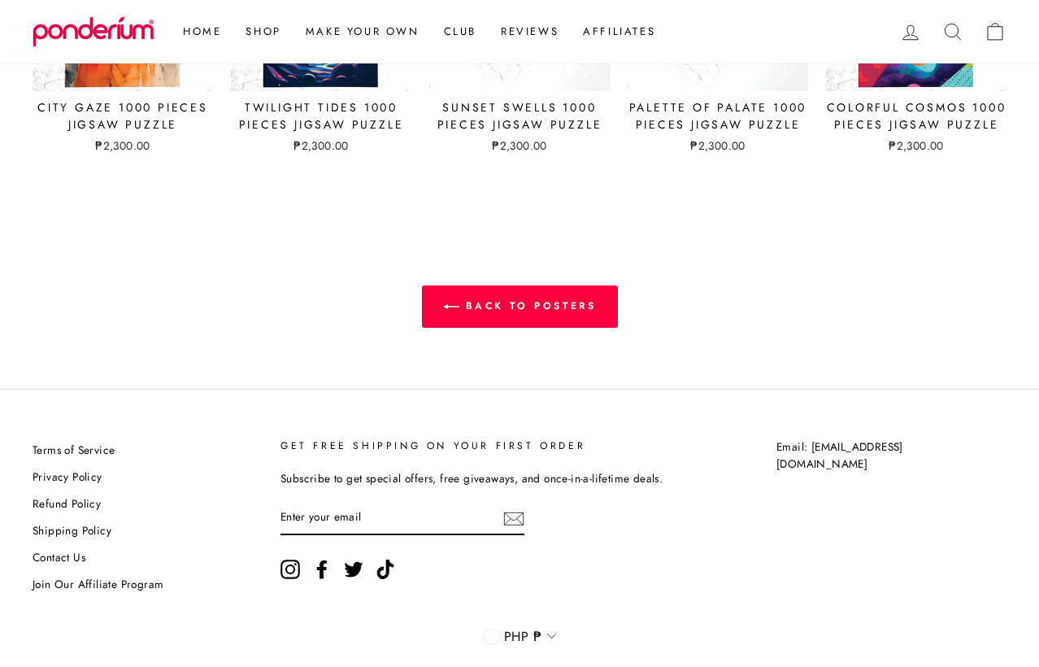
scroll to position [1675, 0]
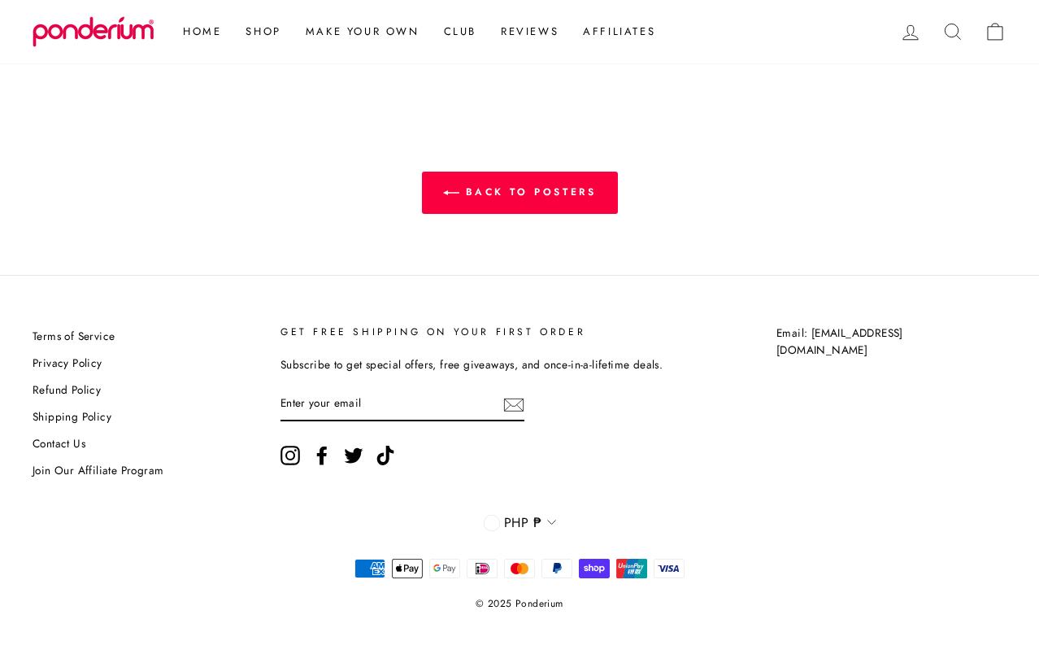
click at [528, 516] on span "PHP ₱" at bounding box center [522, 522] width 37 height 21
click at [524, 342] on span "CAD $" at bounding box center [531, 353] width 40 height 22
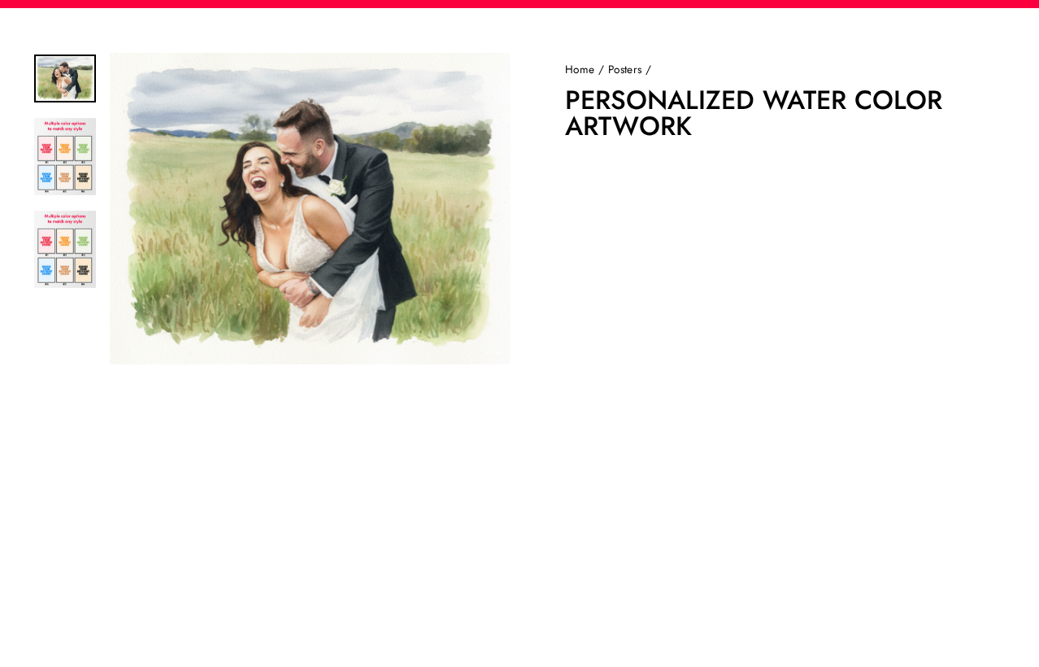
scroll to position [104, 0]
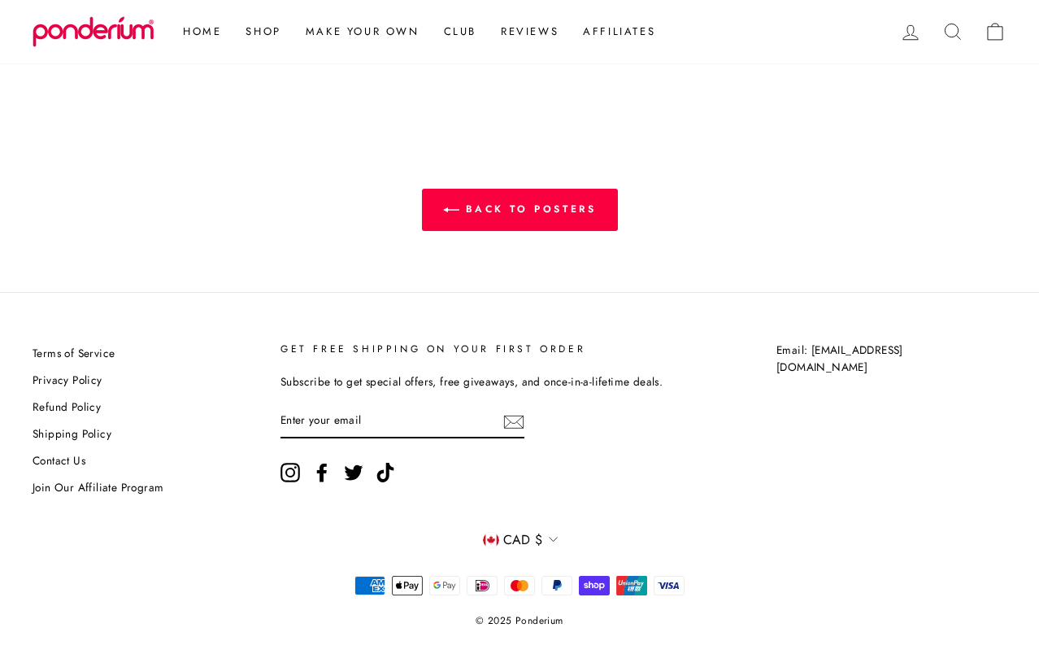
scroll to position [1675, 0]
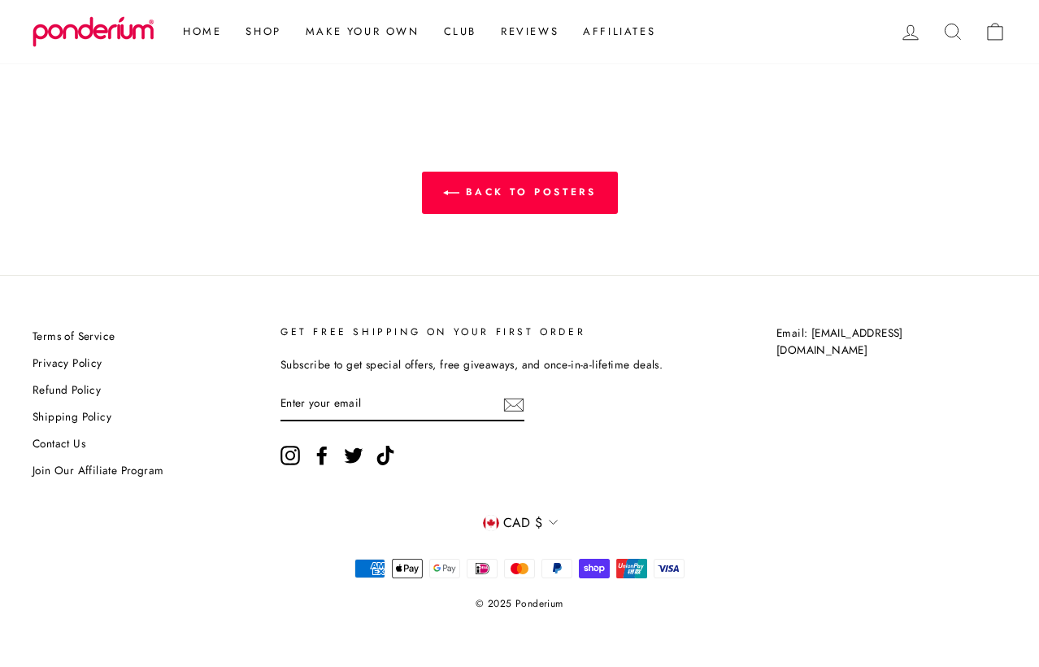
click at [517, 519] on span "CAD $" at bounding box center [523, 522] width 40 height 21
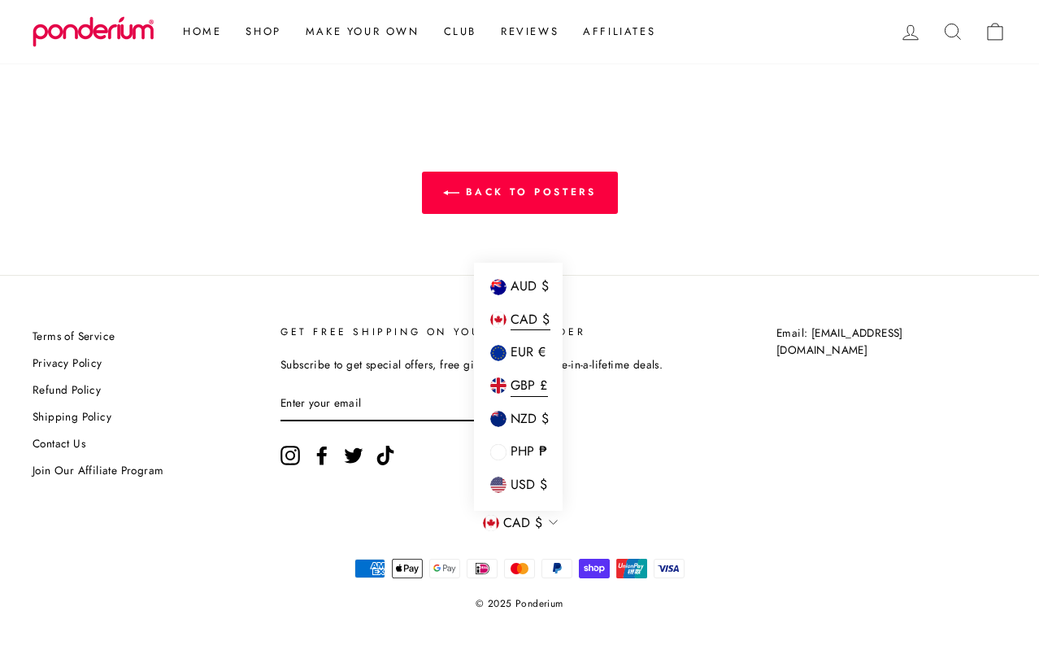
click at [524, 385] on span "GBP £" at bounding box center [529, 386] width 37 height 22
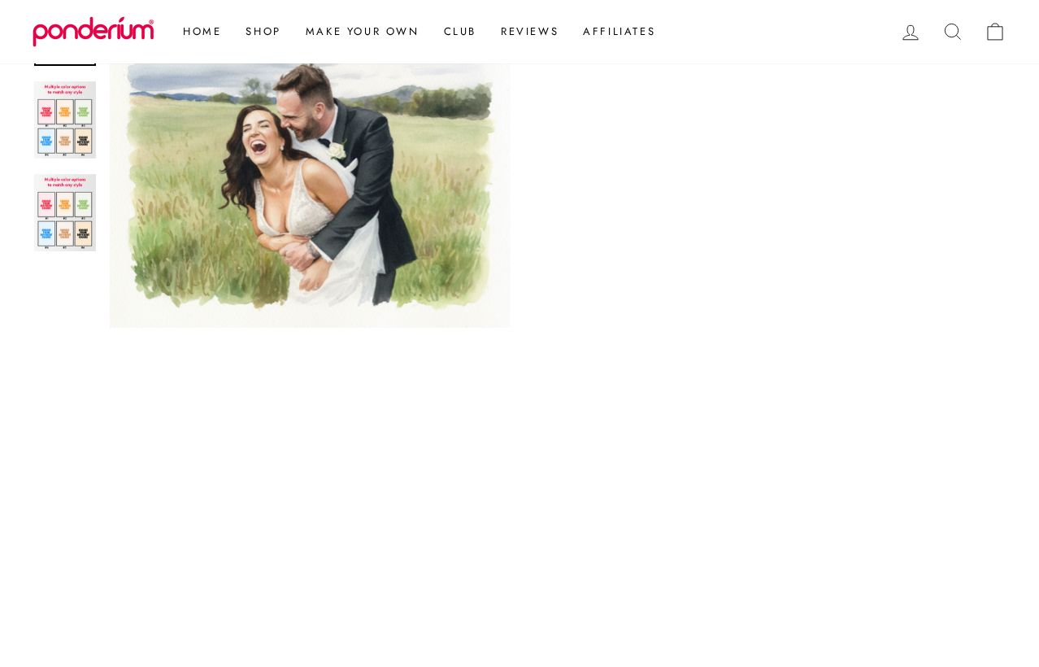
scroll to position [495, 0]
